Goal: Complete application form

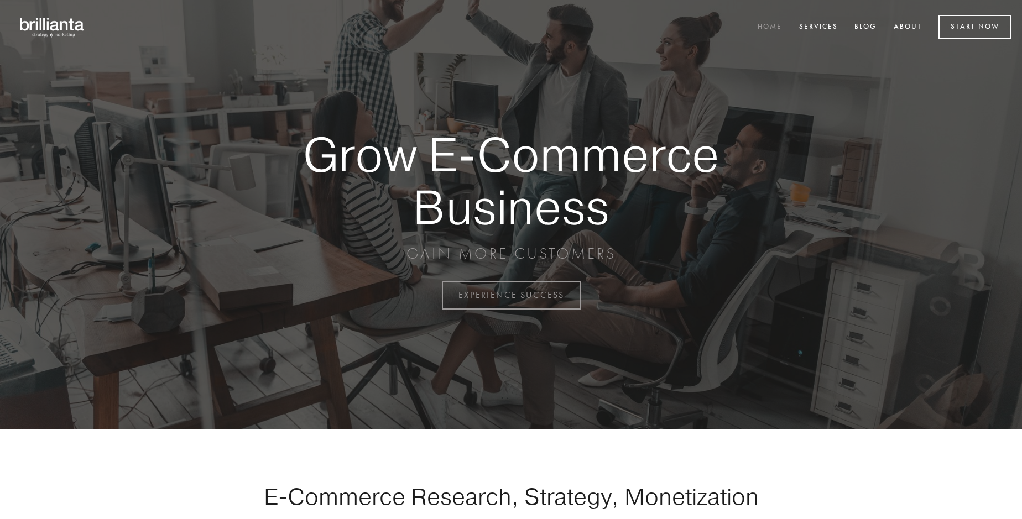
scroll to position [2900, 0]
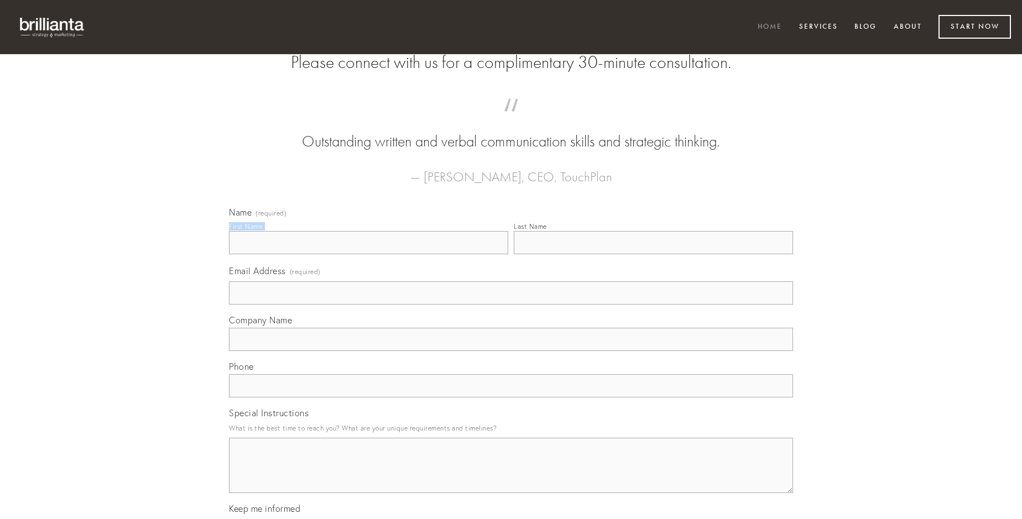
type input "[PERSON_NAME] DDS"
click at [653, 254] on input "Last Name" at bounding box center [653, 242] width 279 height 23
type input "[PERSON_NAME] DDS"
click at [511, 305] on input "Email Address (required)" at bounding box center [511, 293] width 564 height 23
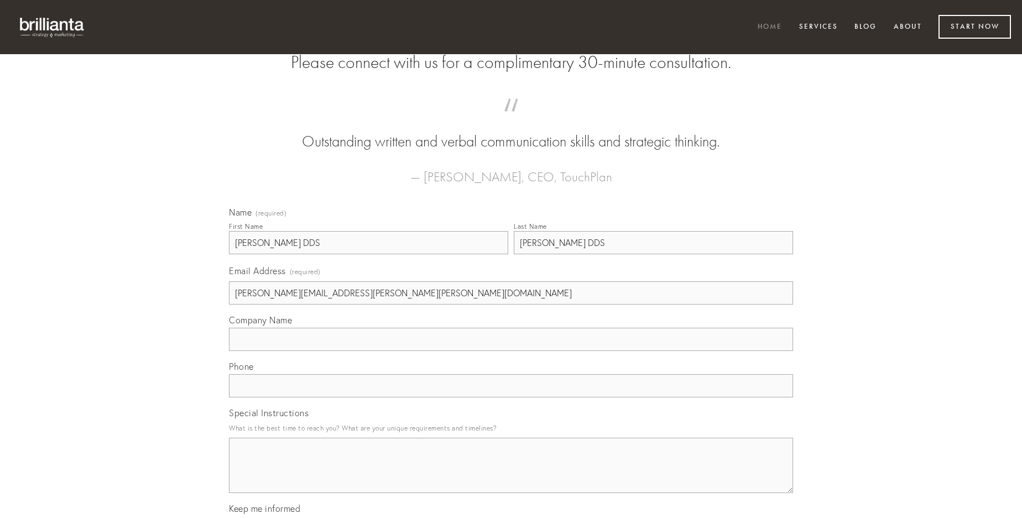
type input "[PERSON_NAME][EMAIL_ADDRESS][PERSON_NAME][PERSON_NAME][DOMAIN_NAME]"
click at [511, 351] on input "Company Name" at bounding box center [511, 339] width 564 height 23
type input "paens"
click at [511, 398] on input "text" at bounding box center [511, 386] width 564 height 23
click at [511, 476] on textarea "Special Instructions" at bounding box center [511, 465] width 564 height 55
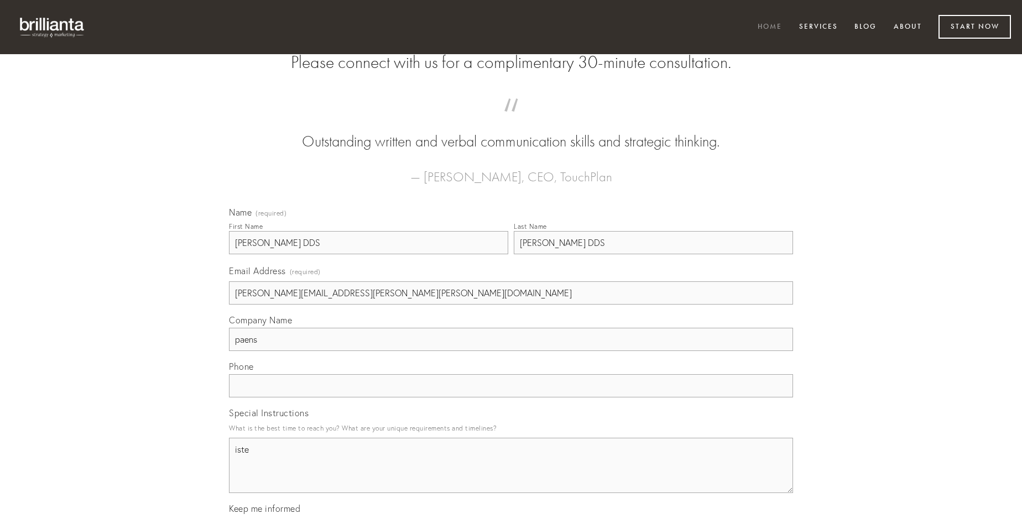
type textarea "iste"
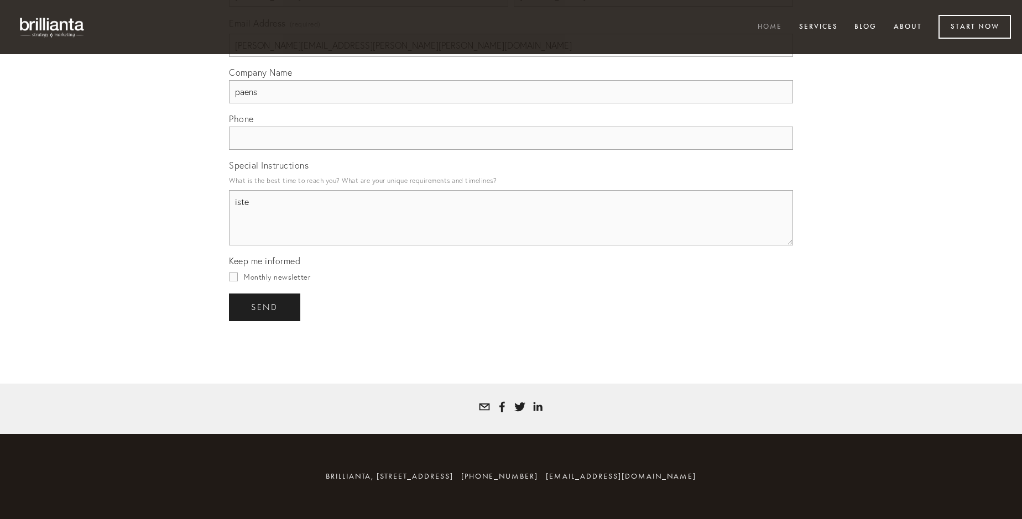
click at [266, 307] on span "send" at bounding box center [264, 308] width 27 height 10
